Goal: Task Accomplishment & Management: Use online tool/utility

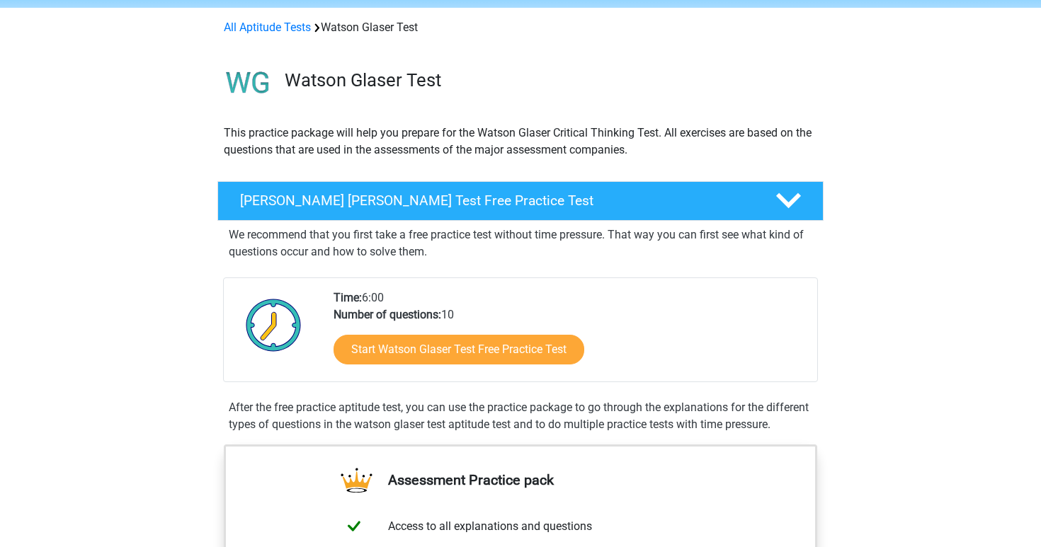
scroll to position [59, 0]
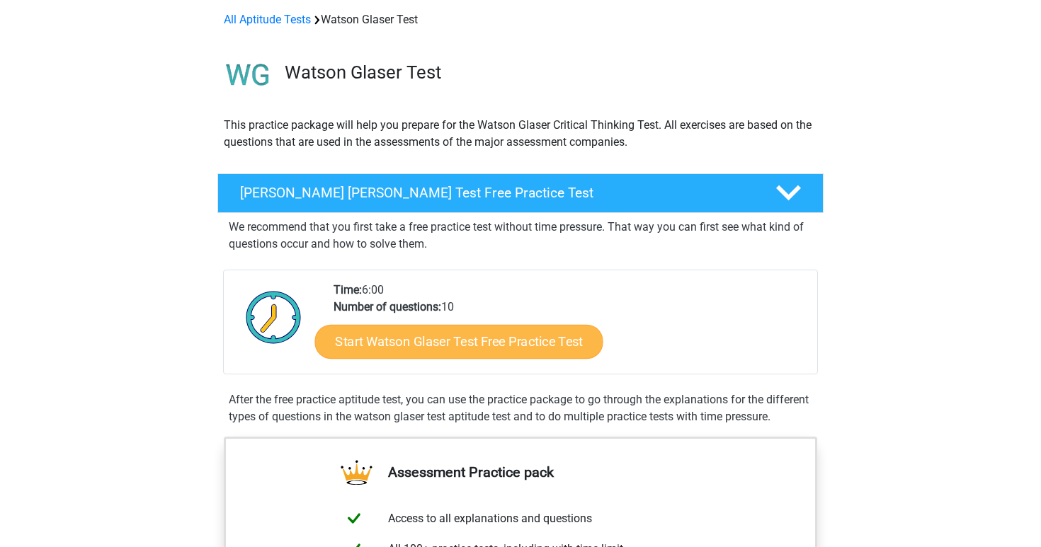
click at [416, 343] on link "Start Watson Glaser Test Free Practice Test" at bounding box center [459, 342] width 288 height 34
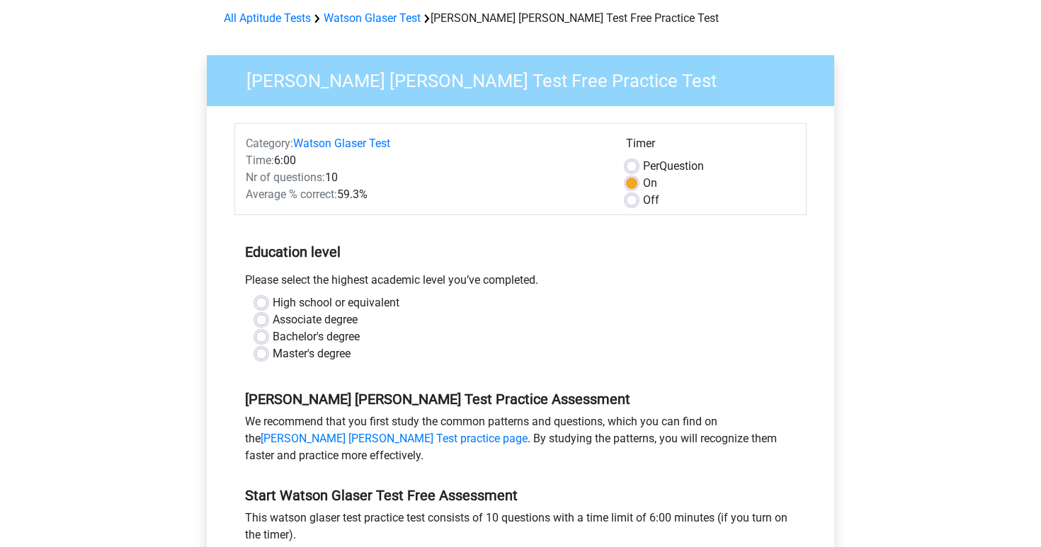
scroll to position [62, 0]
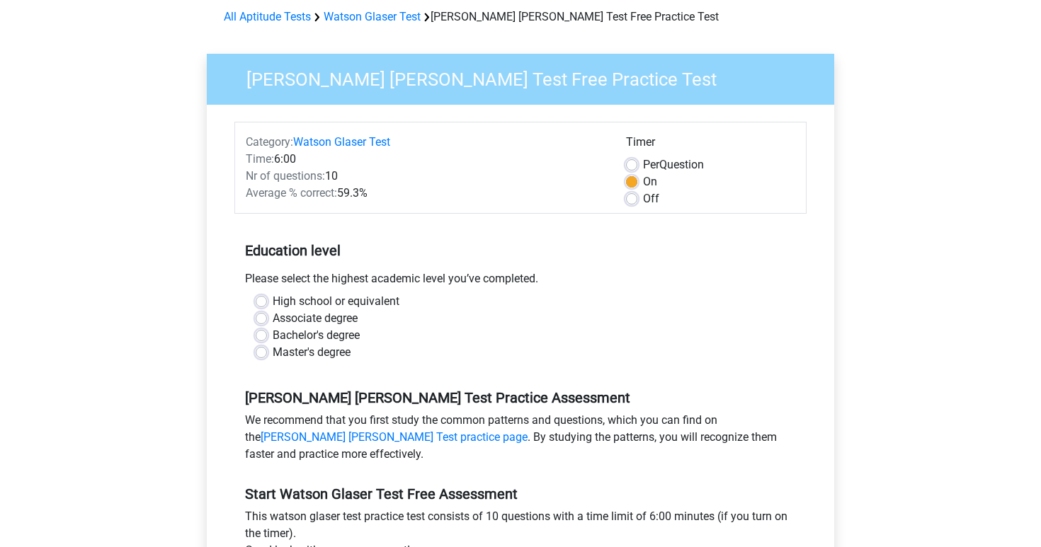
click at [273, 302] on label "High school or equivalent" at bounding box center [336, 301] width 127 height 17
click at [259, 302] on input "High school or equivalent" at bounding box center [261, 300] width 11 height 14
radio input "true"
click at [273, 335] on label "Bachelor's degree" at bounding box center [316, 335] width 87 height 17
click at [261, 335] on input "Bachelor's degree" at bounding box center [261, 334] width 11 height 14
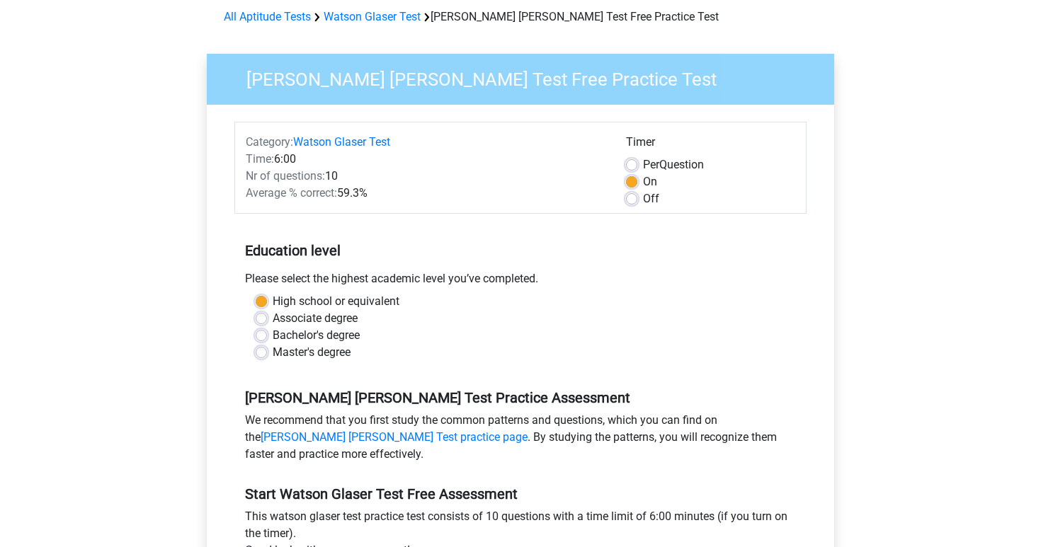
radio input "true"
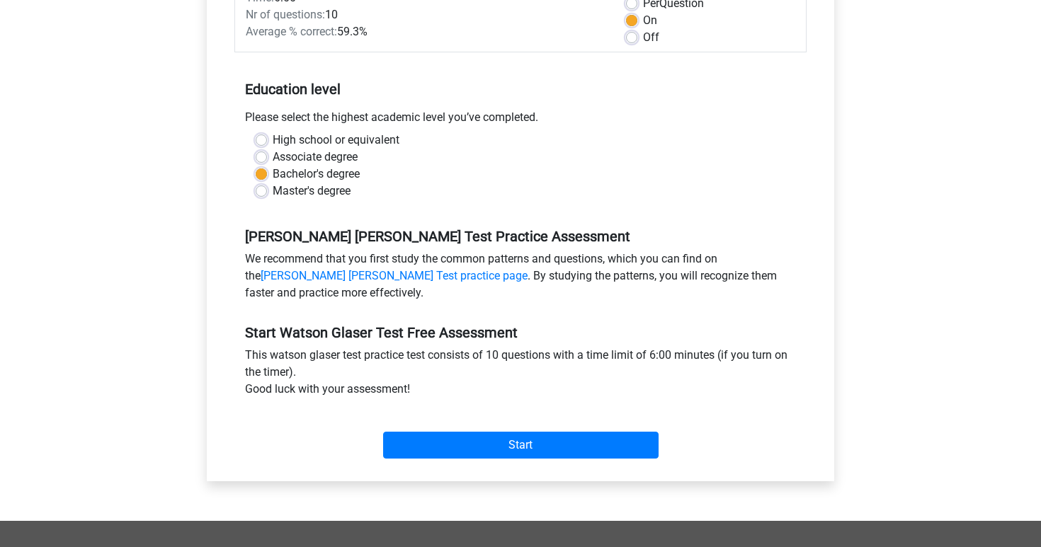
scroll to position [239, 0]
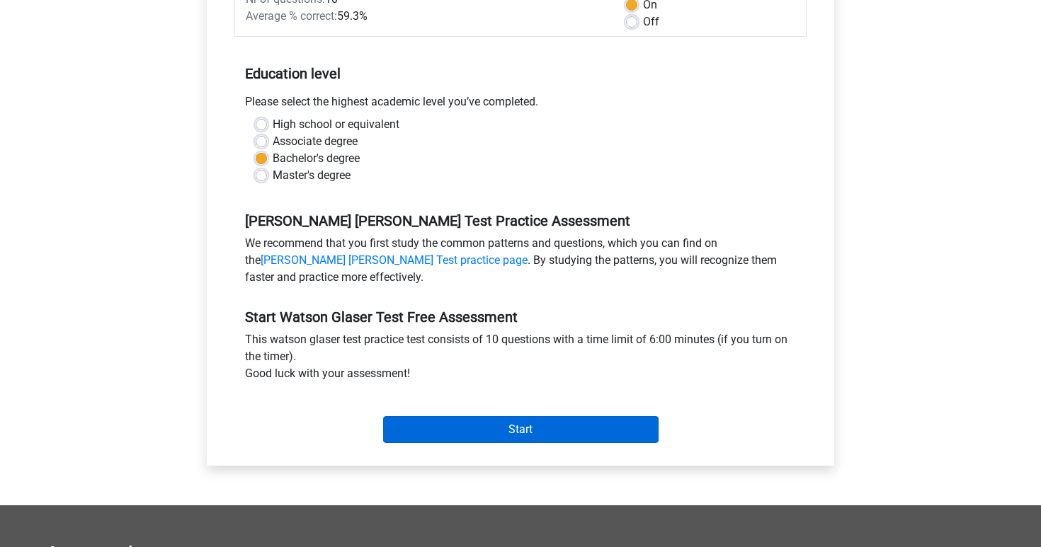
click at [508, 426] on input "Start" at bounding box center [520, 429] width 275 height 27
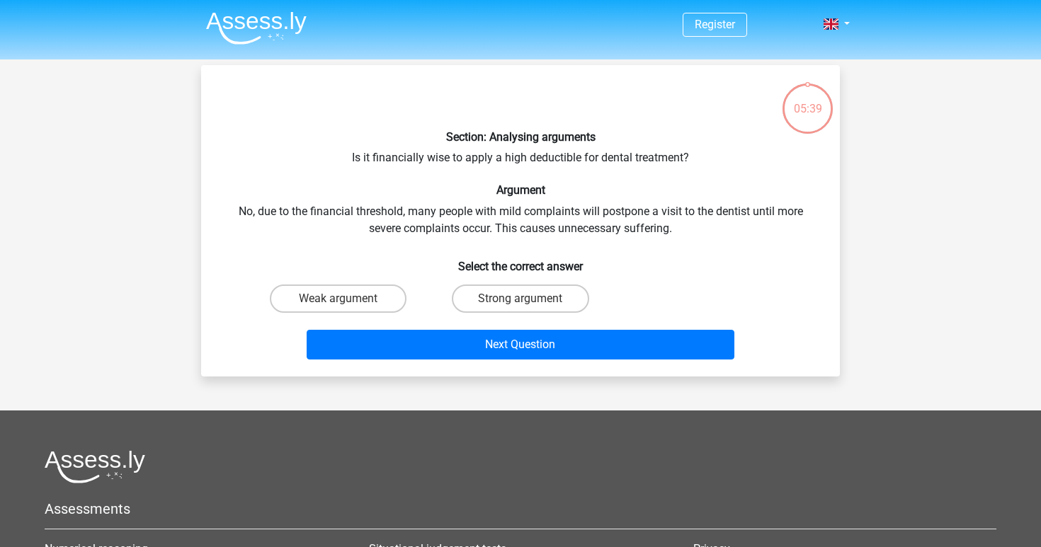
click at [524, 303] on input "Strong argument" at bounding box center [524, 303] width 9 height 9
radio input "true"
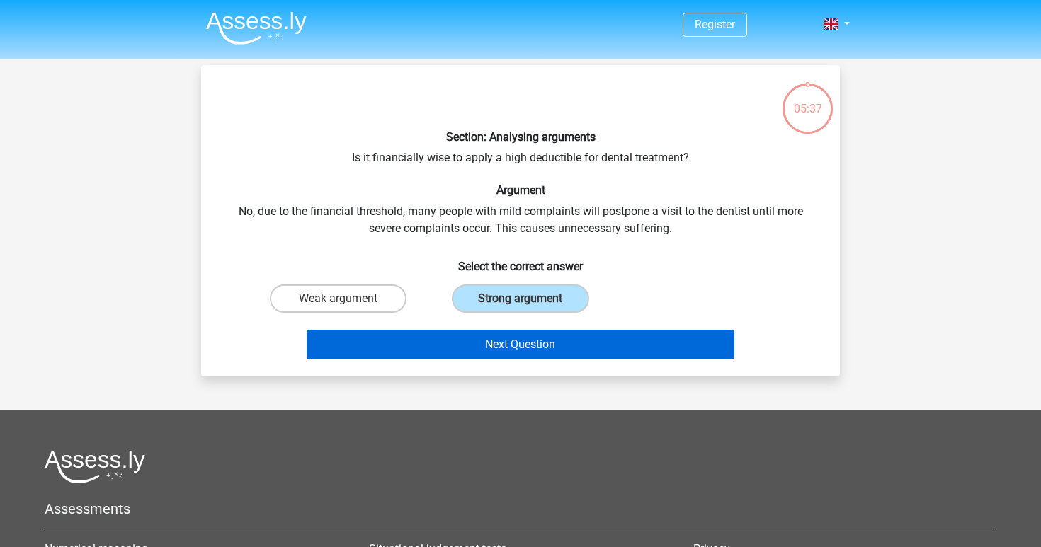
click at [522, 343] on button "Next Question" at bounding box center [521, 345] width 428 height 30
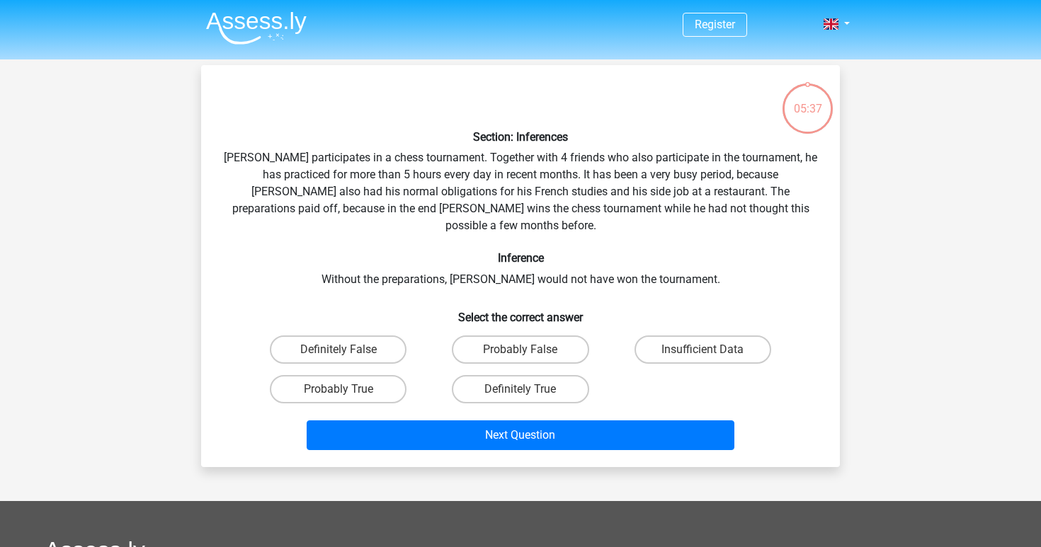
scroll to position [65, 0]
